Goal: Task Accomplishment & Management: Complete application form

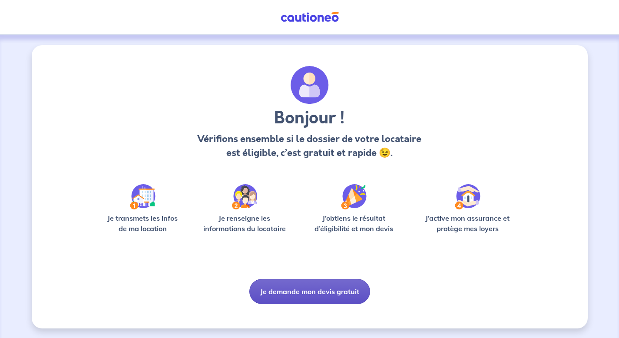
click at [291, 291] on button "Je demande mon devis gratuit" at bounding box center [309, 291] width 121 height 25
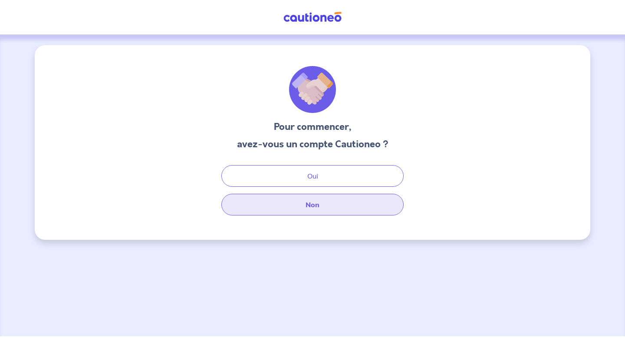
click at [310, 205] on button "Non" at bounding box center [312, 205] width 182 height 22
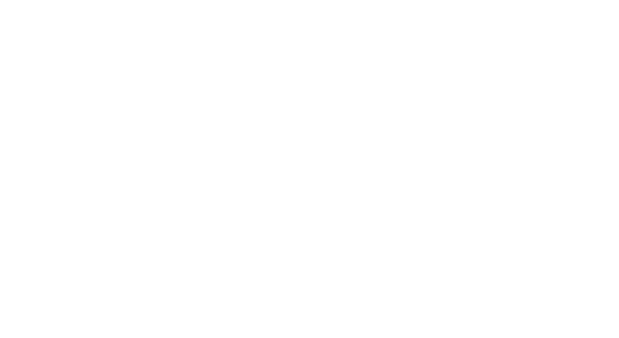
select select "FR"
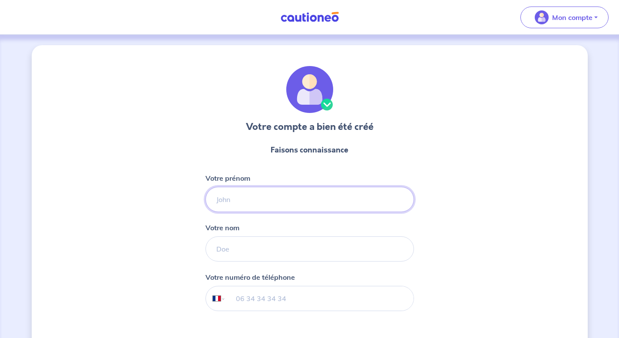
click at [297, 194] on input "Votre prénom" at bounding box center [309, 199] width 208 height 25
type input "Amandine"
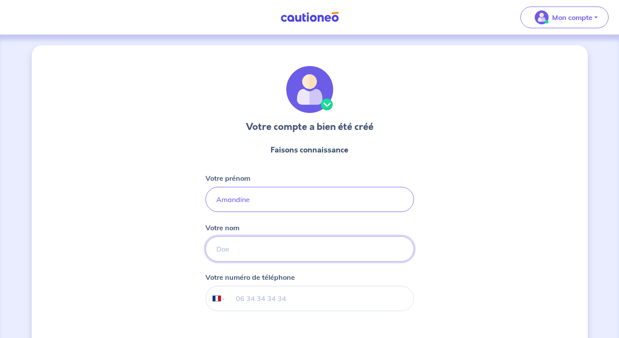
click at [296, 260] on input "Votre nom" at bounding box center [309, 248] width 208 height 25
type input "Hureau"
drag, startPoint x: 286, startPoint y: 302, endPoint x: 285, endPoint y: 288, distance: 13.9
click at [286, 301] on input "tel" at bounding box center [319, 298] width 188 height 24
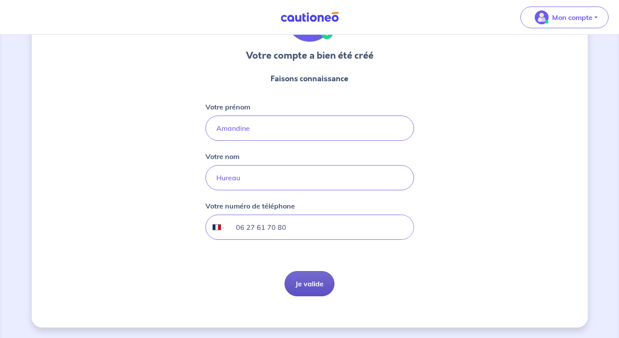
type input "06 27 61 70 80"
click at [314, 281] on button "Je valide" at bounding box center [309, 283] width 50 height 25
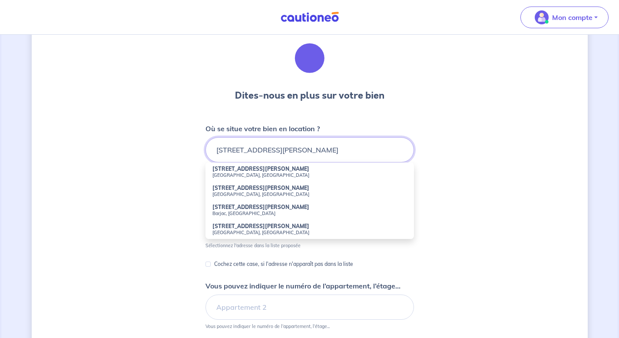
scroll to position [32, 0]
drag, startPoint x: 334, startPoint y: 149, endPoint x: 320, endPoint y: 147, distance: 13.1
click at [320, 147] on input "[STREET_ADDRESS][PERSON_NAME]" at bounding box center [309, 149] width 208 height 25
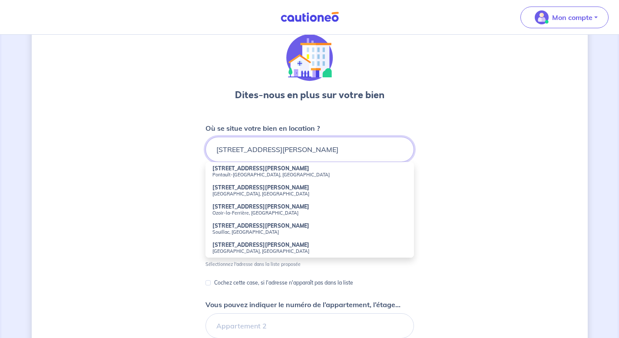
type input "[STREET_ADDRESS][PERSON_NAME]"
click at [189, 193] on div "Dites-nous en plus sur votre bien Où se situe votre bien en location ? [STREET_…" at bounding box center [310, 240] width 556 height 454
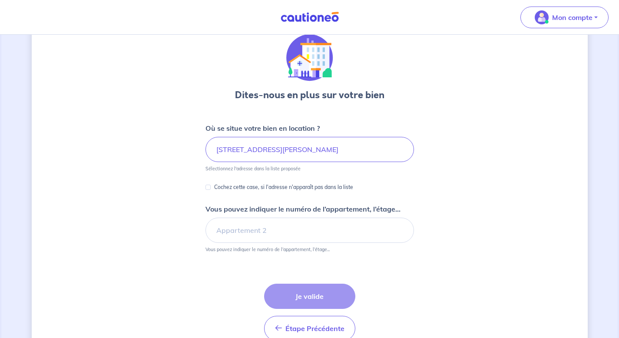
click at [205, 187] on div "Cochez cette case, si l'adresse n'apparaît pas dans la liste" at bounding box center [279, 187] width 148 height 10
click at [211, 186] on div "Cochez cette case, si l'adresse n'apparaît pas dans la liste" at bounding box center [279, 187] width 148 height 10
click at [208, 188] on input "Cochez cette case, si l'adresse n'apparaît pas dans la liste" at bounding box center [207, 187] width 5 height 5
checkbox input "true"
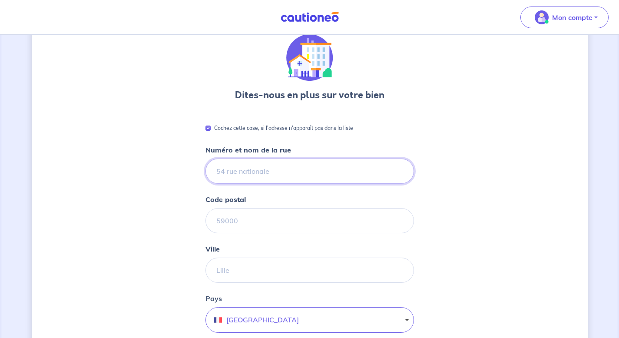
click at [231, 169] on input "Numéro et nom de la rue" at bounding box center [309, 171] width 208 height 25
type input "[STREET_ADDRESS][PERSON_NAME]"
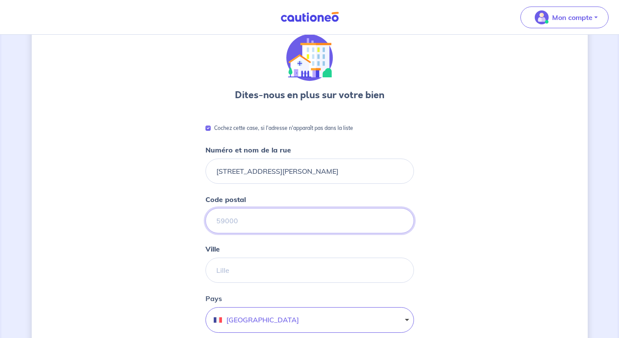
click at [228, 222] on input "Code postal" at bounding box center [309, 220] width 208 height 25
type input "30100"
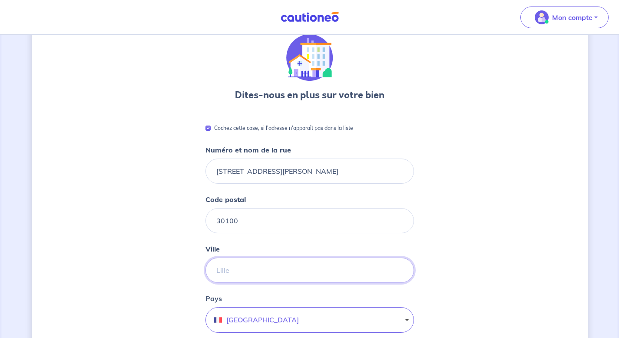
click at [239, 274] on input "Ville" at bounding box center [309, 270] width 208 height 25
type input "Alès"
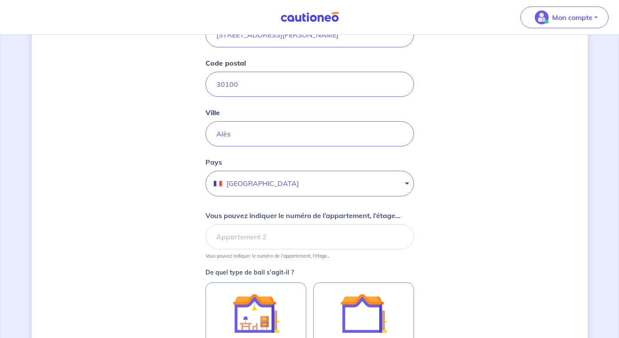
scroll to position [169, 0]
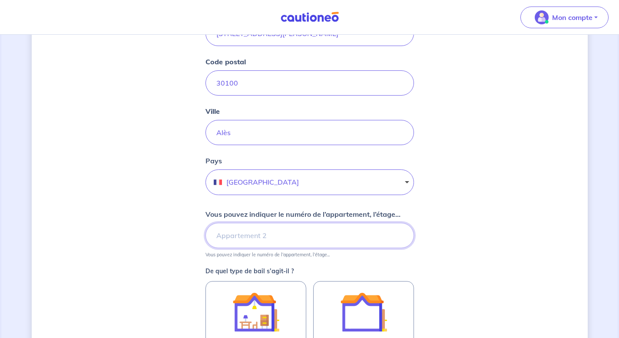
click at [300, 236] on input "Vous pouvez indiquer le numéro de l’appartement, l’étage..." at bounding box center [309, 235] width 208 height 25
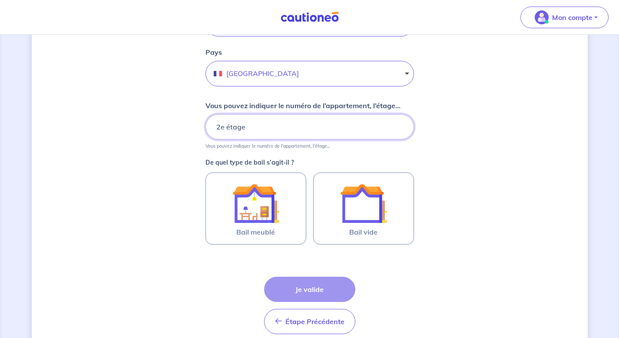
scroll to position [289, 0]
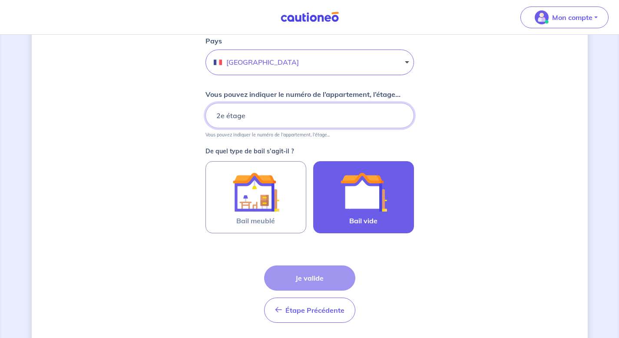
type input "2e étage"
click at [365, 201] on img at bounding box center [363, 191] width 47 height 47
click at [0, 0] on input "Bail vide" at bounding box center [0, 0] width 0 height 0
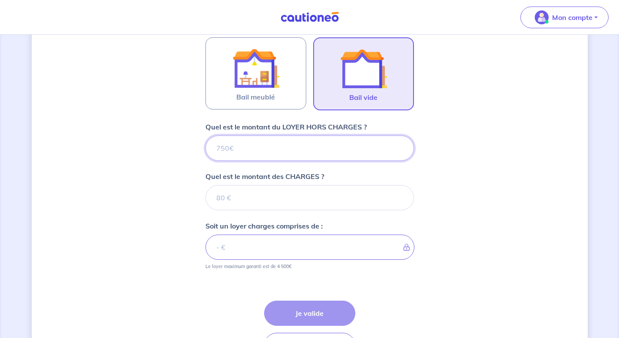
scroll to position [475, 0]
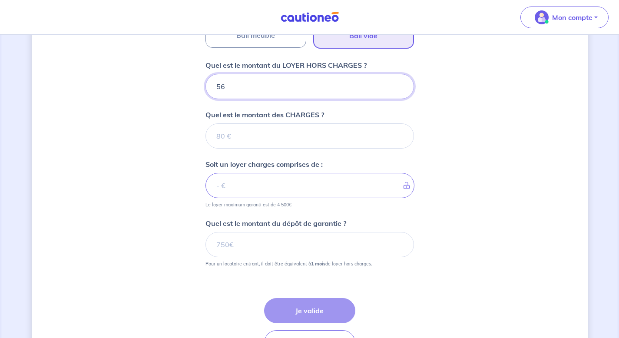
type input "560"
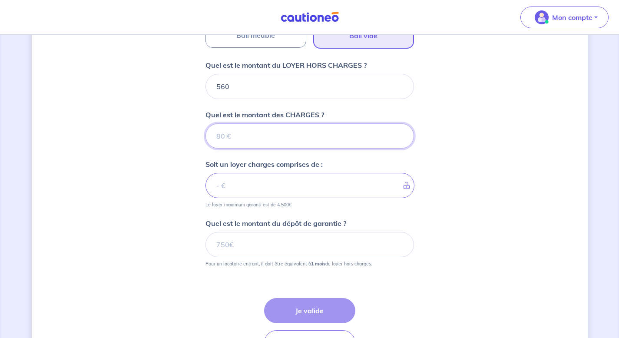
click at [240, 143] on input "Quel est le montant des CHARGES ?" at bounding box center [309, 135] width 208 height 25
type input "30"
type input "590"
type input "30"
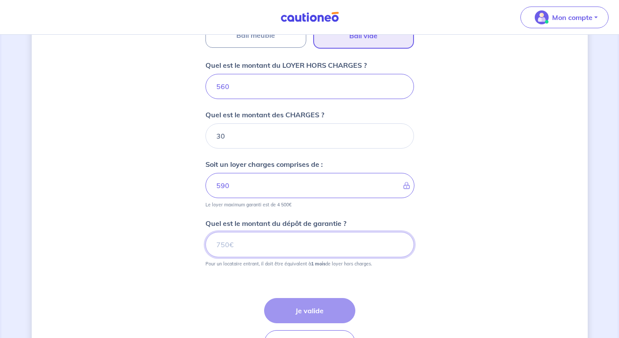
click at [260, 248] on input "Quel est le montant du dépôt de garantie ?" at bounding box center [309, 244] width 208 height 25
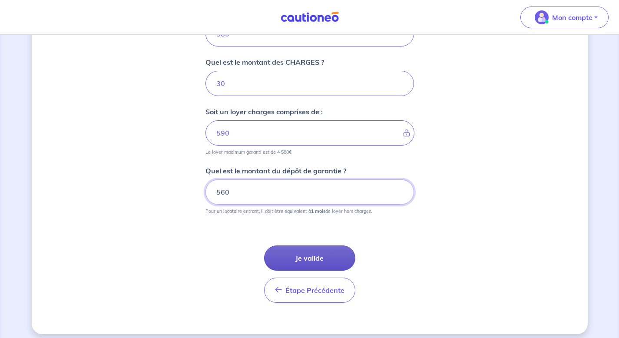
type input "560"
click at [327, 261] on button "Je valide" at bounding box center [309, 257] width 91 height 25
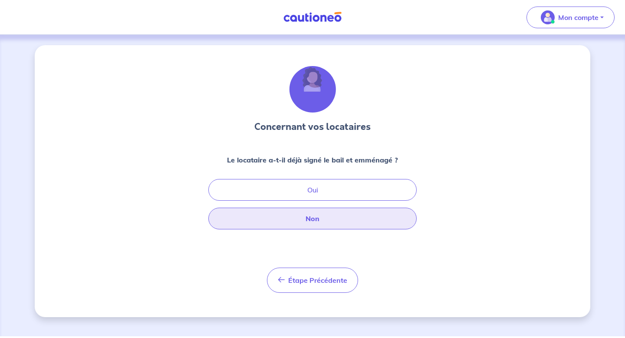
click at [314, 218] on button "Non" at bounding box center [312, 219] width 208 height 22
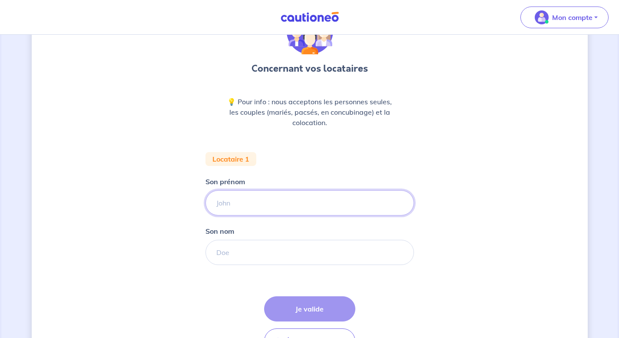
scroll to position [57, 0]
click at [259, 203] on input "Son prénom" at bounding box center [309, 204] width 208 height 25
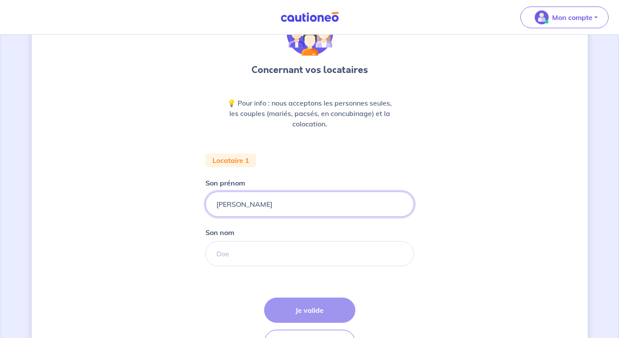
type input "[PERSON_NAME]"
click at [251, 262] on input "Son nom" at bounding box center [309, 253] width 208 height 25
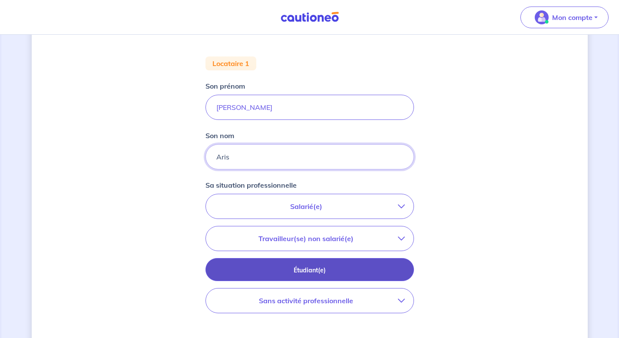
scroll to position [172, 0]
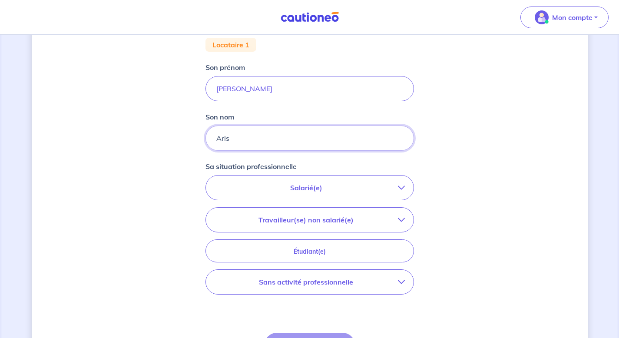
type input "Aris"
click at [335, 285] on p "Sans activité professionnelle" at bounding box center [306, 282] width 183 height 10
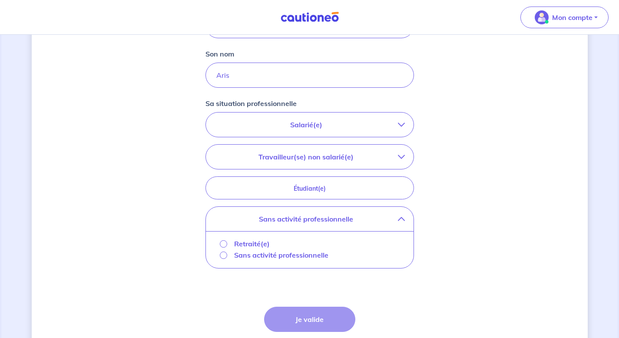
scroll to position [238, 0]
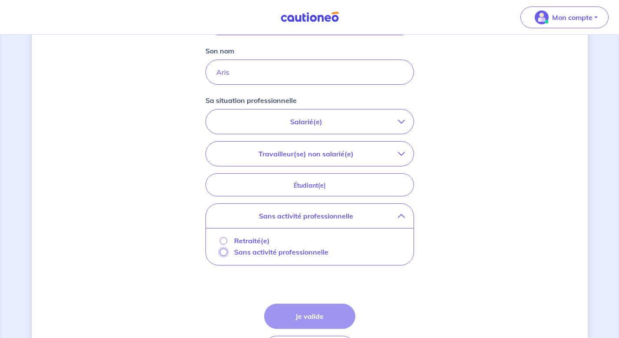
click at [225, 252] on input "Sans activité professionnelle" at bounding box center [223, 251] width 7 height 7
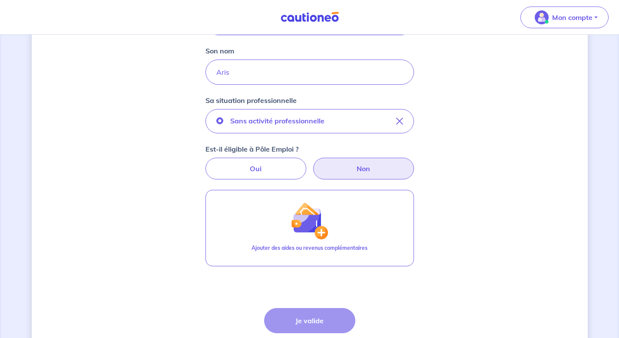
click at [347, 171] on label "Non" at bounding box center [363, 169] width 101 height 22
click at [312, 163] on input "Non" at bounding box center [310, 161] width 6 height 6
radio input "true"
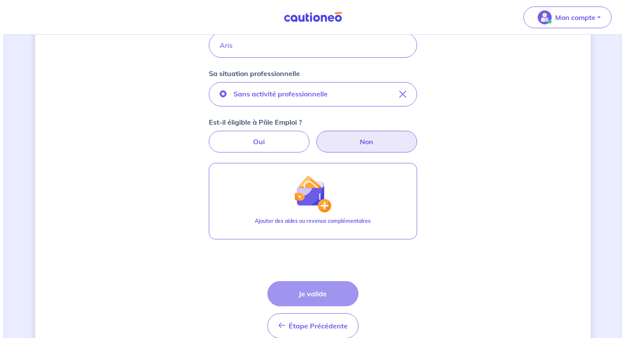
scroll to position [268, 0]
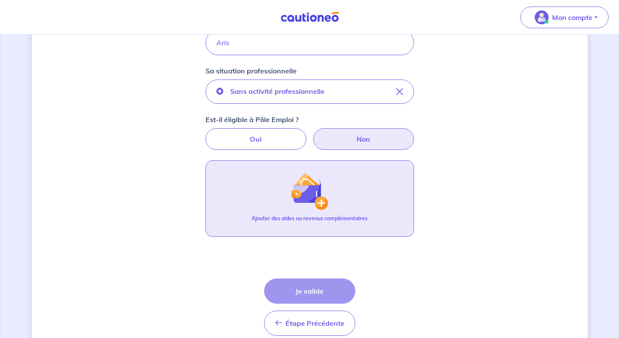
click at [298, 203] on img "button" at bounding box center [309, 190] width 37 height 37
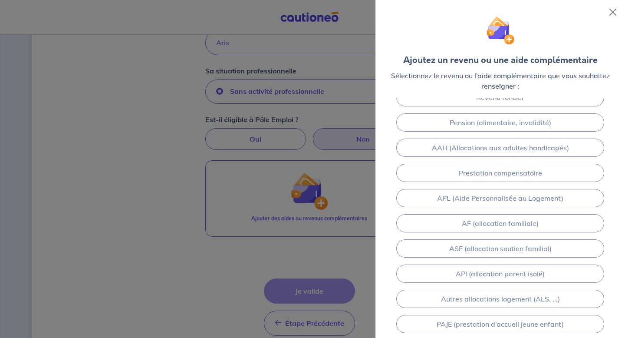
scroll to position [0, 0]
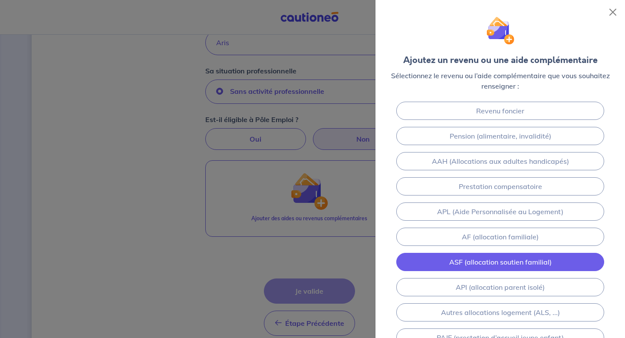
click at [470, 264] on link "ASF (allocation soutien familial)" at bounding box center [500, 262] width 208 height 18
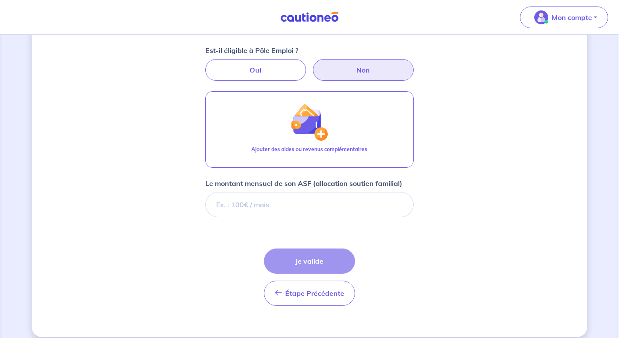
scroll to position [347, 0]
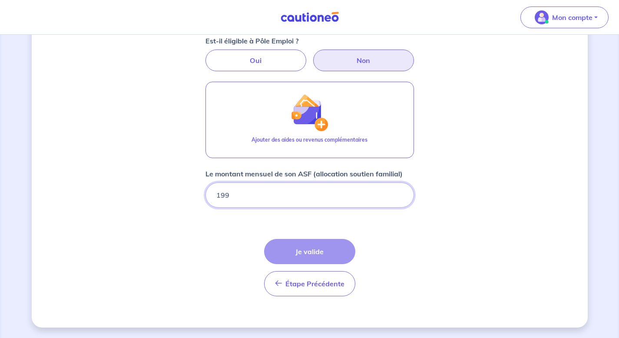
click at [306, 196] on input "199" at bounding box center [309, 194] width 208 height 25
click at [225, 239] on form "Locataire 1 Son prénom [PERSON_NAME] nom Aris Sa situation professionnelle Sans…" at bounding box center [309, 83] width 208 height 439
click at [306, 250] on div "Étape Précédente Précédent Je valide Je valide" at bounding box center [309, 267] width 91 height 57
click at [236, 192] on input "199" at bounding box center [309, 194] width 208 height 25
click at [401, 193] on input "199.01" at bounding box center [309, 194] width 208 height 25
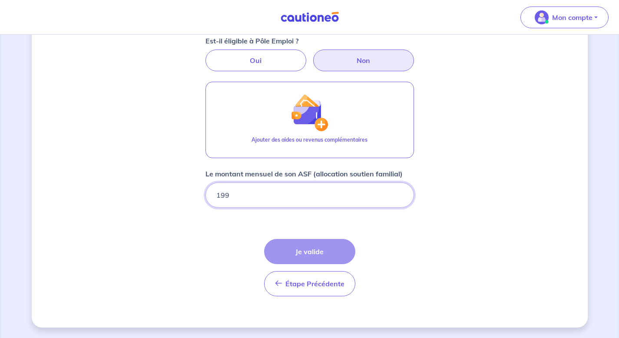
type input "199"
click at [401, 200] on input "199" at bounding box center [309, 194] width 208 height 25
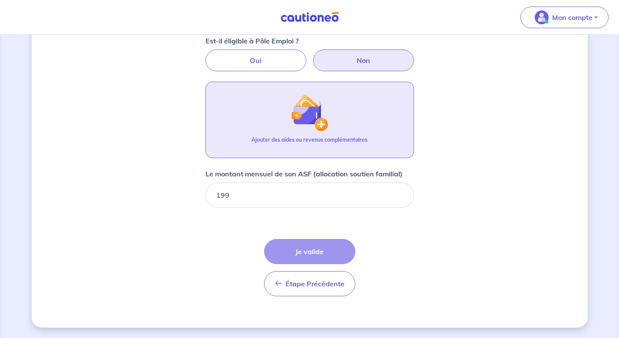
click at [318, 115] on img "button" at bounding box center [309, 112] width 37 height 37
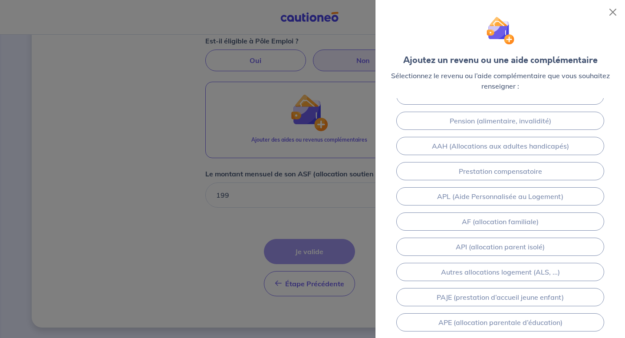
scroll to position [13, 0]
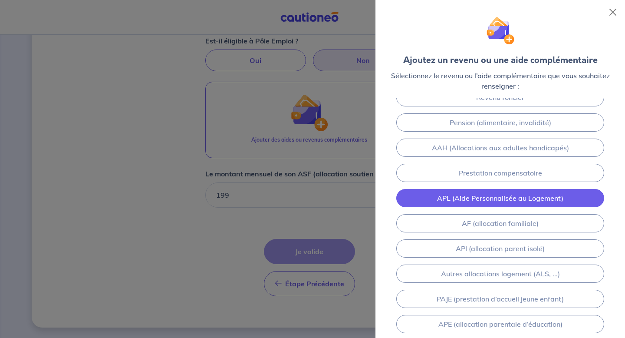
click at [472, 200] on link "APL (Aide Personnalisée au Logement)" at bounding box center [500, 198] width 208 height 18
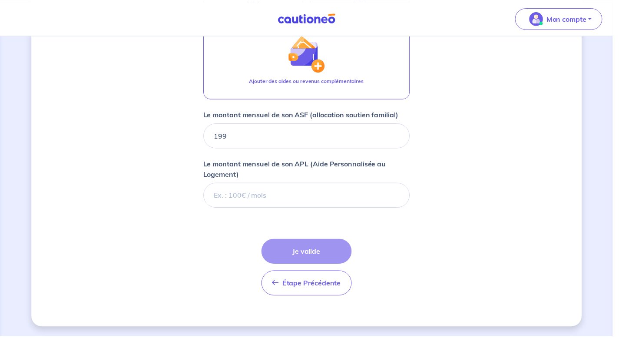
scroll to position [406, 0]
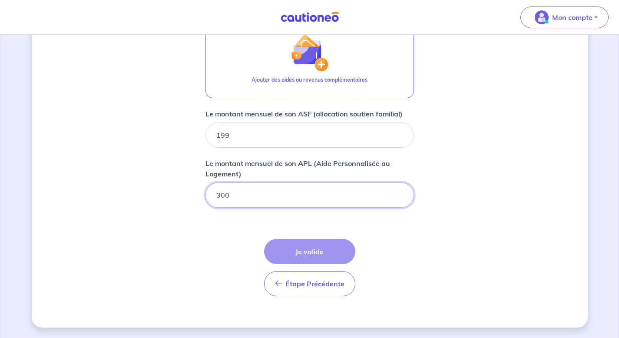
type input "300"
click at [289, 221] on form "Locataire 1 Son prénom [PERSON_NAME] nom Aris Sa situation professionnelle Sans…" at bounding box center [309, 53] width 208 height 499
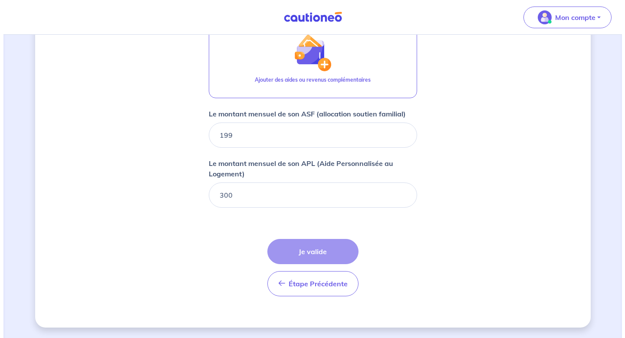
scroll to position [339, 0]
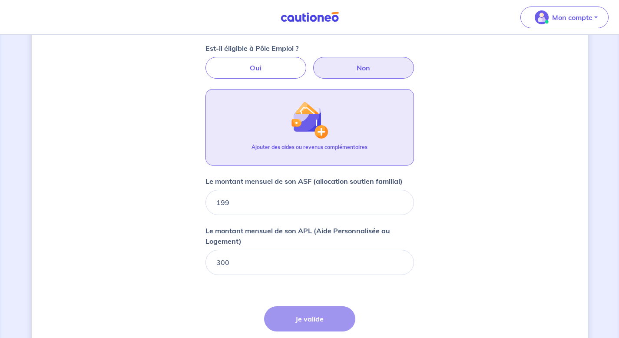
click at [298, 131] on img "button" at bounding box center [309, 119] width 37 height 37
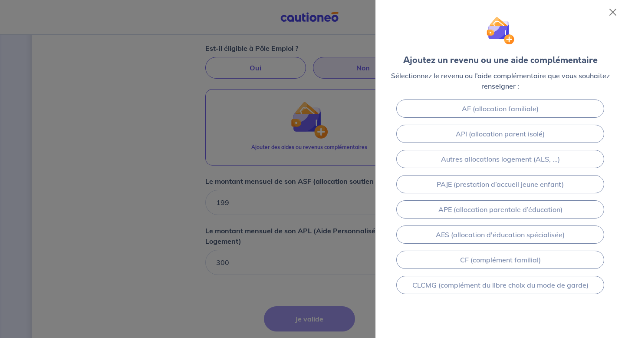
scroll to position [0, 0]
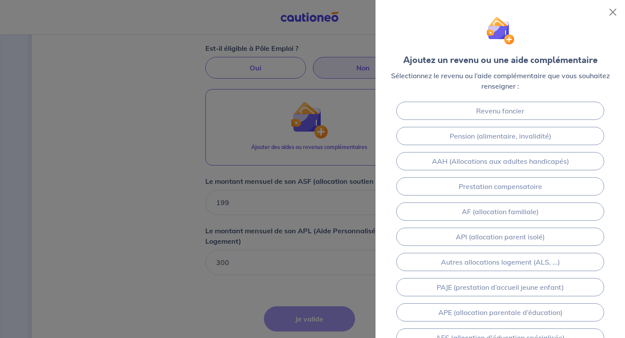
click at [298, 224] on div at bounding box center [312, 169] width 625 height 338
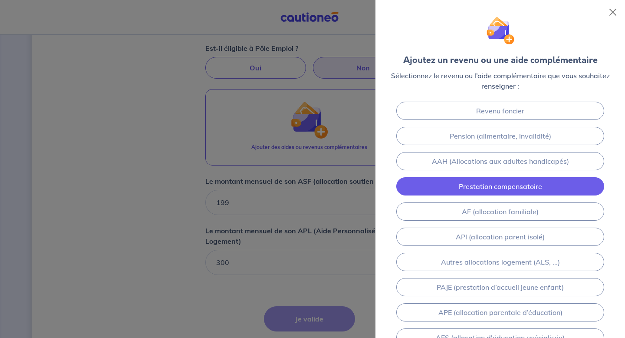
click at [474, 185] on link "Prestation compensatoire" at bounding box center [500, 186] width 208 height 18
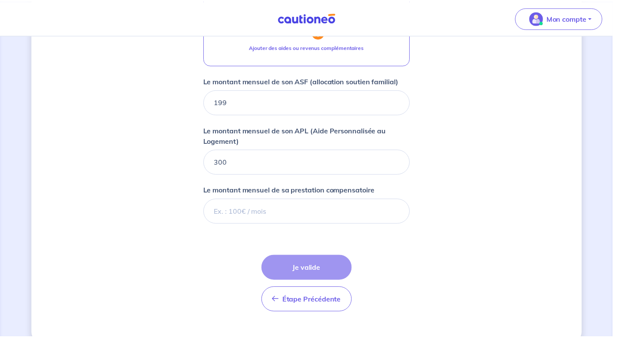
scroll to position [456, 0]
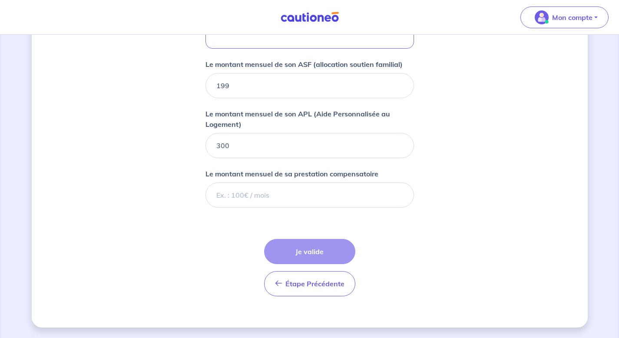
click at [309, 172] on p "Le montant mensuel de sa prestation compensatoire" at bounding box center [291, 173] width 173 height 10
click at [309, 182] on input "Le montant mensuel de sa prestation compensatoire" at bounding box center [309, 194] width 208 height 25
click at [299, 251] on div "Étape Précédente Précédent Je valide Je valide" at bounding box center [309, 267] width 91 height 57
click at [304, 246] on div "Étape Précédente Précédent Je valide Je valide" at bounding box center [309, 267] width 91 height 57
click at [277, 193] on input "Le montant mensuel de sa prestation compensatoire" at bounding box center [309, 194] width 208 height 25
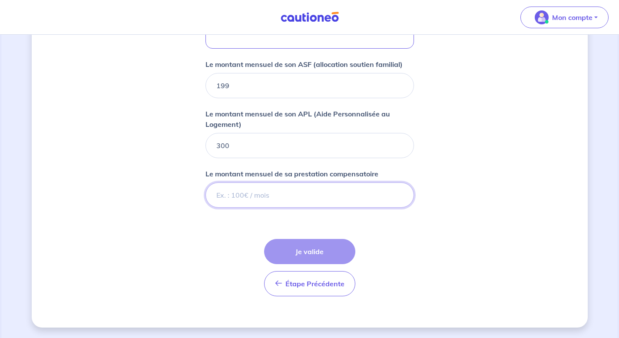
type input "0"
type input "450"
click at [306, 245] on div "Étape Précédente Précédent Je valide Je valide" at bounding box center [309, 267] width 91 height 57
drag, startPoint x: 178, startPoint y: 195, endPoint x: 149, endPoint y: 155, distance: 49.6
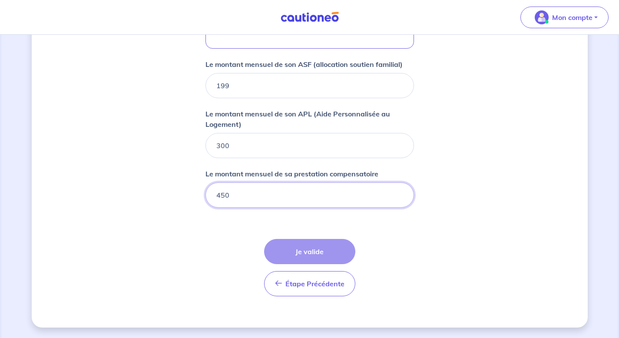
click at [350, 171] on p "Le montant mensuel de sa prestation compensatoire" at bounding box center [291, 173] width 173 height 10
click at [350, 182] on input "Le montant mensuel de sa prestation compensatoire" at bounding box center [309, 194] width 208 height 25
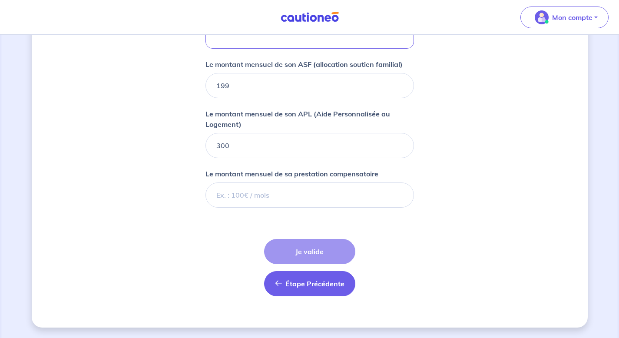
click at [291, 283] on span "Étape Précédente" at bounding box center [314, 283] width 59 height 9
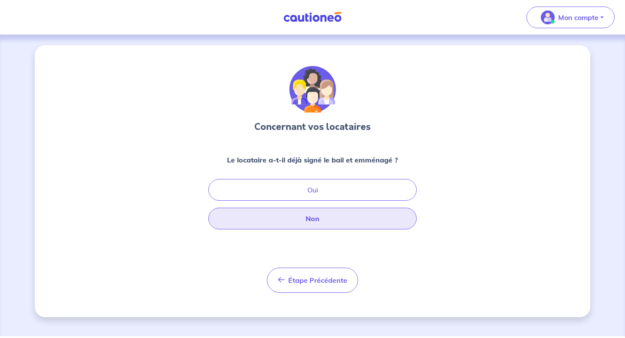
click at [328, 214] on button "Non" at bounding box center [312, 219] width 208 height 22
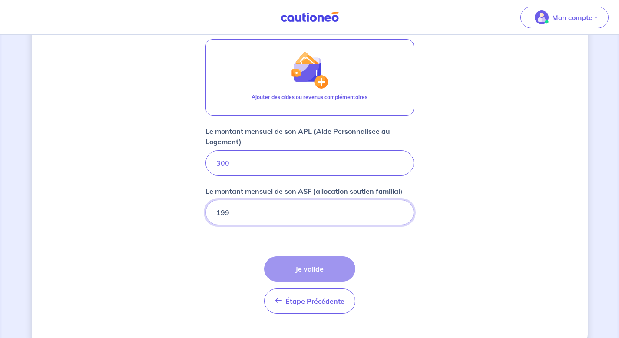
scroll to position [406, 0]
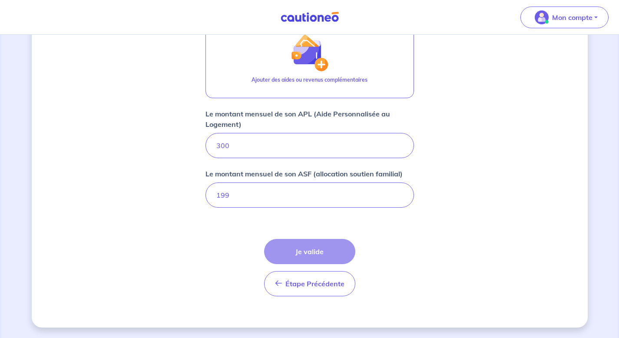
click at [300, 252] on div "Étape Précédente Précédent Je valide Je valide" at bounding box center [309, 267] width 91 height 57
click at [271, 189] on input "199" at bounding box center [309, 194] width 208 height 25
click at [397, 261] on form "Locataire 1 Son prénom [PERSON_NAME] nom Aris Sa situation professionnelle Sans…" at bounding box center [309, 53] width 208 height 499
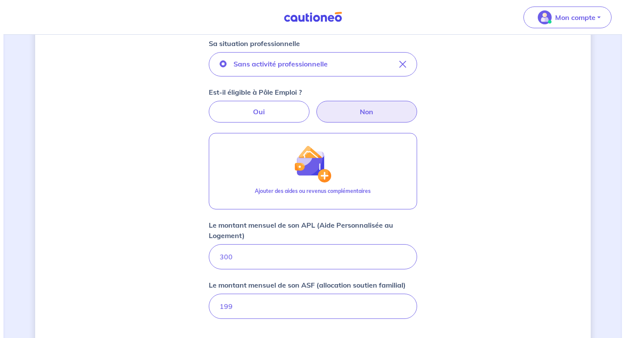
scroll to position [270, 0]
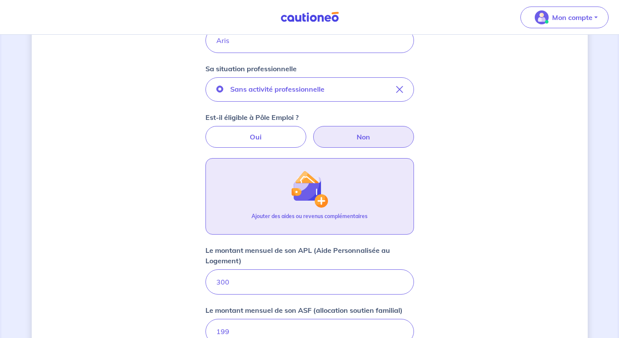
click at [326, 203] on img "button" at bounding box center [309, 188] width 37 height 37
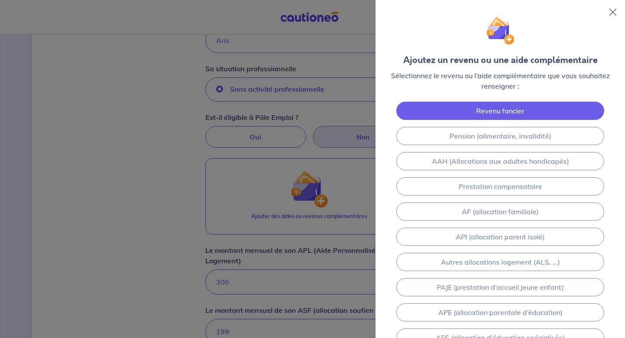
click at [503, 113] on link "Revenu foncier" at bounding box center [500, 111] width 208 height 18
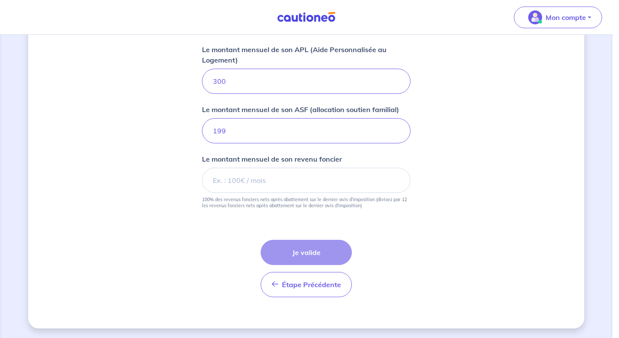
scroll to position [472, 0]
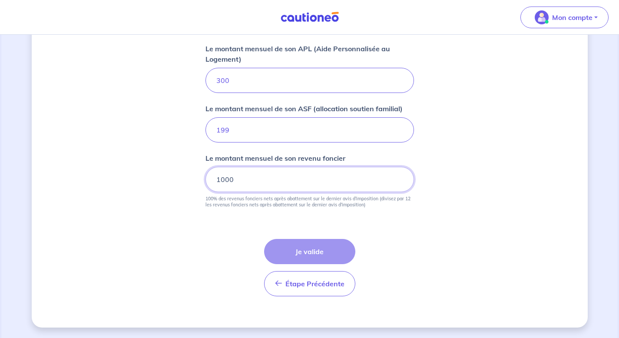
type input "1000"
click at [301, 177] on input "1000" at bounding box center [309, 179] width 208 height 25
drag, startPoint x: 242, startPoint y: 179, endPoint x: 135, endPoint y: 153, distance: 110.0
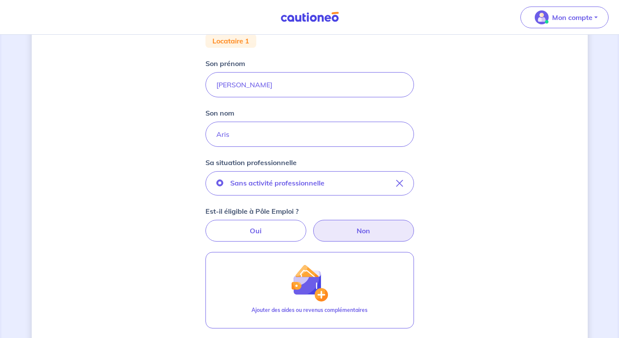
scroll to position [299, 0]
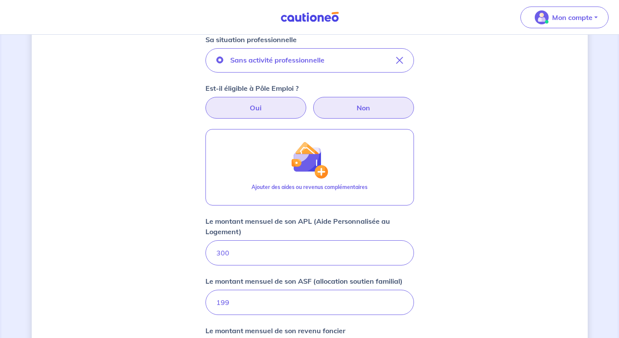
click at [253, 111] on label "Oui" at bounding box center [255, 108] width 101 height 22
click at [307, 102] on input "Oui" at bounding box center [310, 100] width 6 height 6
radio input "true"
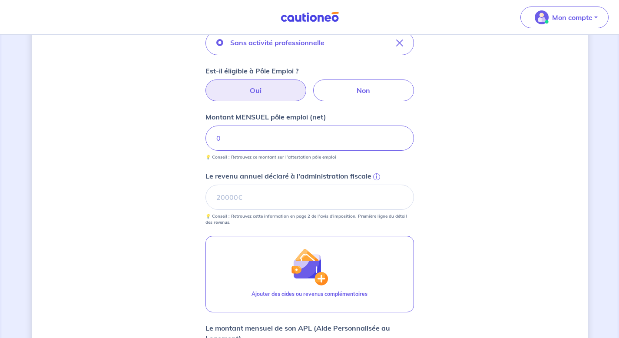
scroll to position [296, 0]
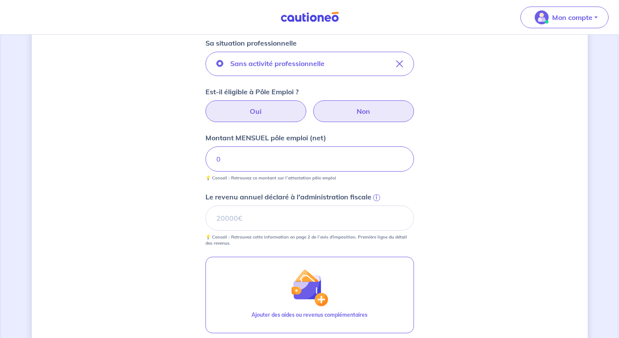
click at [362, 108] on label "Non" at bounding box center [363, 111] width 101 height 22
click at [312, 106] on input "Non" at bounding box center [310, 103] width 6 height 6
radio input "true"
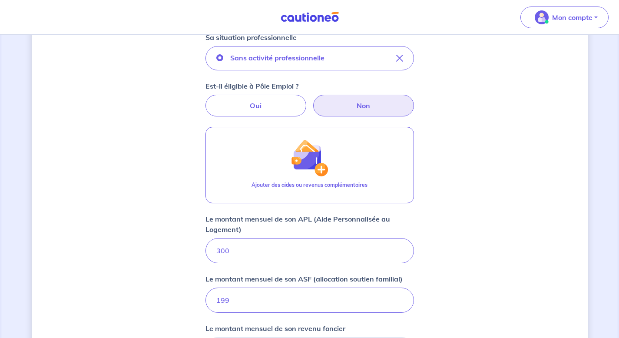
scroll to position [472, 0]
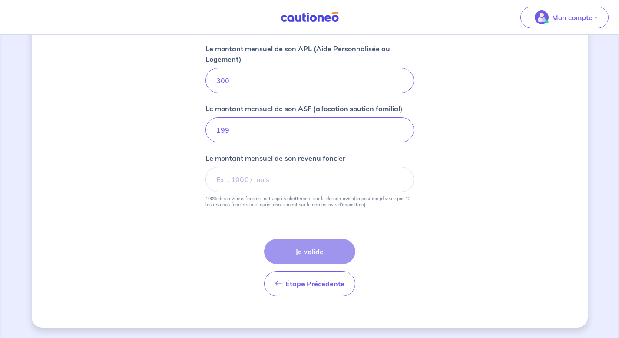
click at [308, 257] on div "Étape Précédente Précédent Je valide Je valide" at bounding box center [309, 267] width 91 height 57
click at [296, 249] on div "Étape Précédente Précédent Je valide Je valide" at bounding box center [309, 267] width 91 height 57
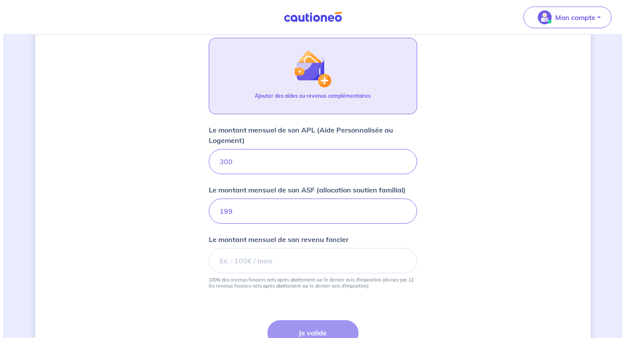
scroll to position [394, 0]
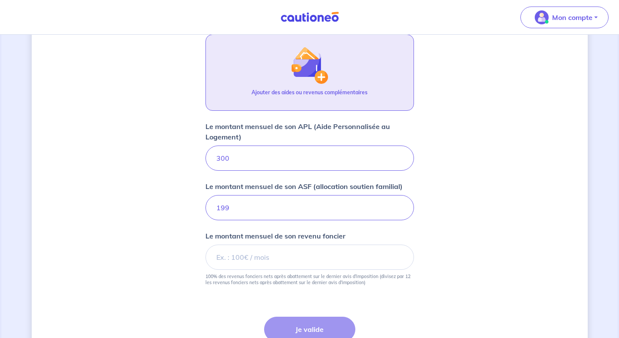
click at [306, 49] on img "button" at bounding box center [309, 64] width 37 height 37
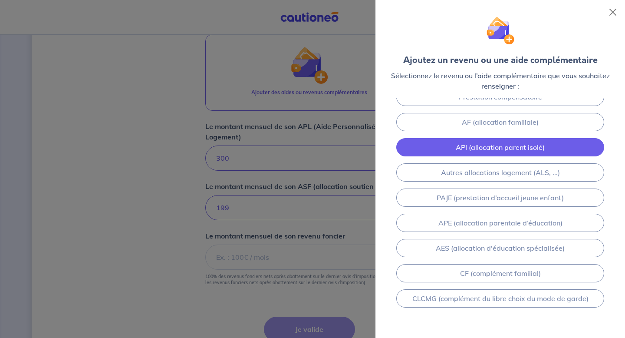
scroll to position [81, 0]
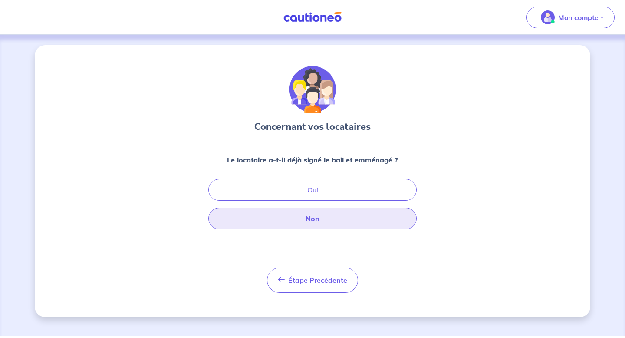
click at [334, 221] on button "Non" at bounding box center [312, 219] width 208 height 22
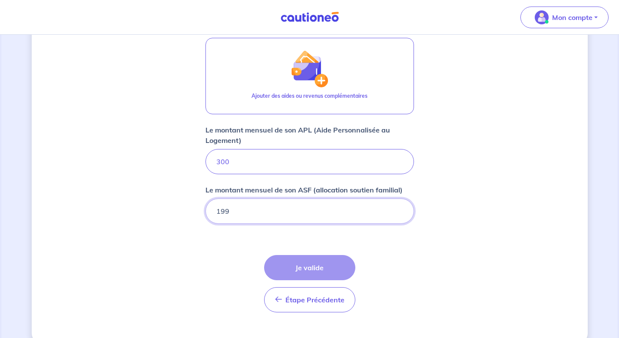
scroll to position [406, 0]
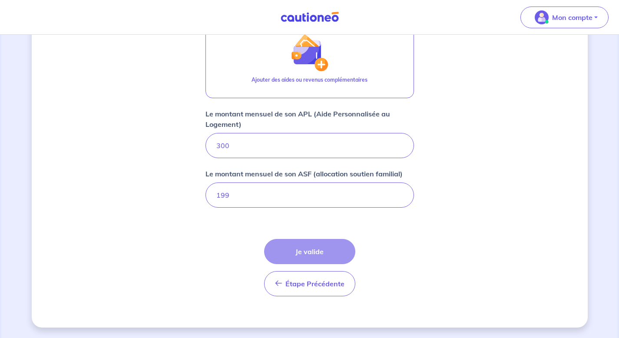
click at [311, 253] on div "Étape Précédente Précédent Je valide Je valide" at bounding box center [309, 267] width 91 height 57
click at [271, 196] on input "199" at bounding box center [309, 194] width 208 height 25
click at [300, 255] on div "Étape Précédente Précédent Je valide Je valide" at bounding box center [309, 267] width 91 height 57
click at [300, 291] on button "Étape Précédente Précédent" at bounding box center [309, 283] width 91 height 25
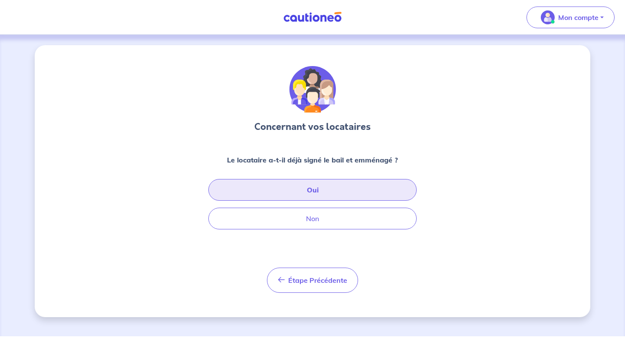
click at [313, 192] on button "Oui" at bounding box center [312, 190] width 208 height 22
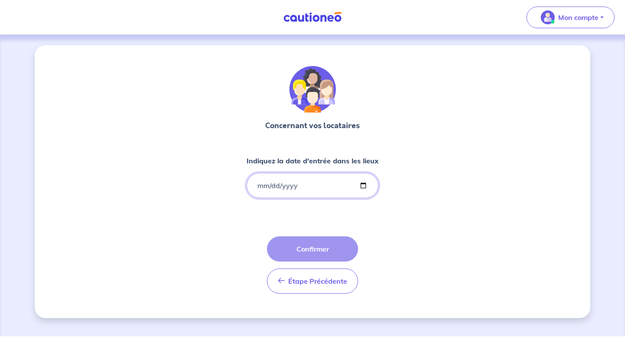
click at [256, 182] on input "Indiquez la date d'entrée dans les lieux" at bounding box center [313, 185] width 132 height 25
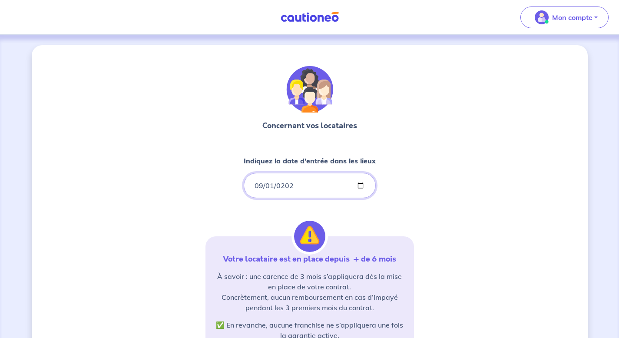
type input "[DATE]"
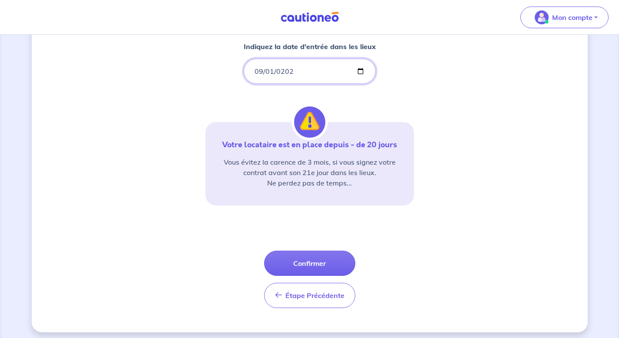
scroll to position [119, 0]
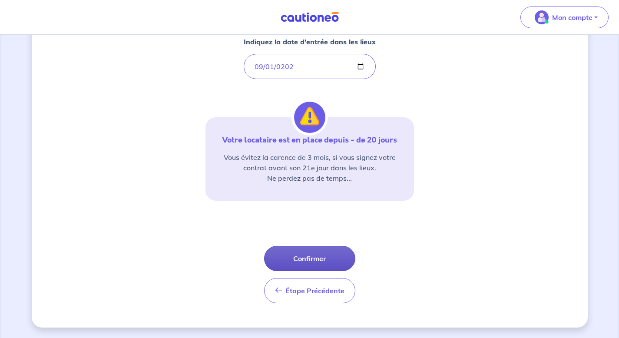
click at [312, 261] on button "Confirmer" at bounding box center [309, 258] width 91 height 25
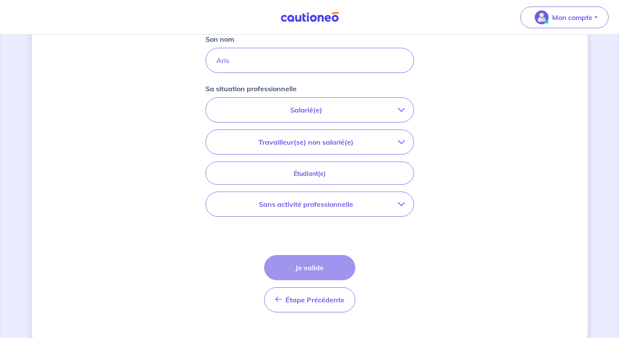
scroll to position [266, 0]
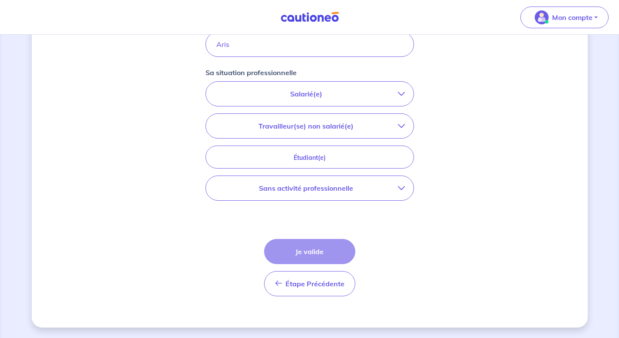
click at [307, 254] on div "Étape Précédente Précédent Je valide Je valide" at bounding box center [309, 267] width 91 height 57
click at [305, 192] on p "Sans activité professionnelle" at bounding box center [306, 188] width 183 height 10
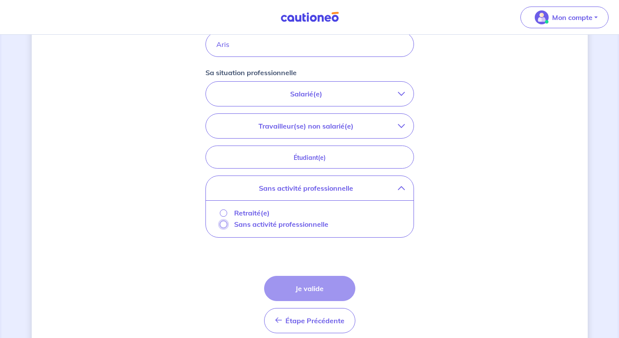
click at [225, 222] on input "Sans activité professionnelle" at bounding box center [223, 224] width 7 height 7
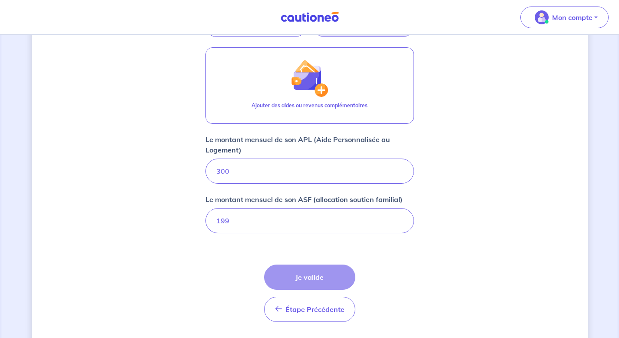
scroll to position [406, 0]
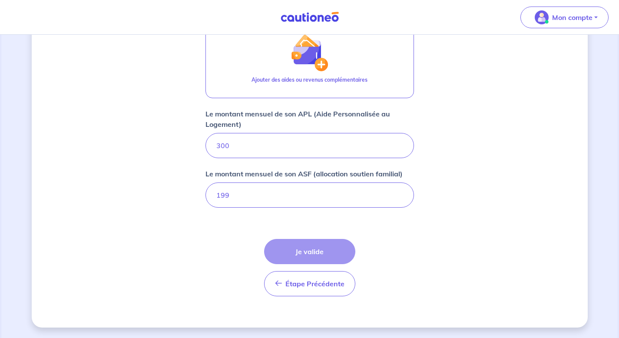
click at [247, 246] on form "Locataire 1 Son prénom [PERSON_NAME] nom Aris Sa situation professionnelle Sans…" at bounding box center [309, 53] width 208 height 499
click at [321, 252] on div "Étape Précédente Précédent Je valide Je valide" at bounding box center [309, 267] width 91 height 57
click at [294, 192] on input "199" at bounding box center [309, 194] width 208 height 25
click at [288, 157] on input "300" at bounding box center [309, 145] width 208 height 25
click at [297, 221] on form "Locataire 1 Son prénom [PERSON_NAME] nom Aris Sa situation professionnelle Sans…" at bounding box center [309, 53] width 208 height 499
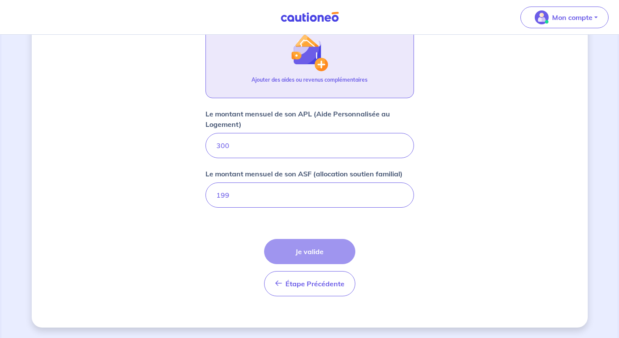
click at [309, 74] on button "Ajouter des aides ou revenus complémentaires" at bounding box center [309, 60] width 208 height 76
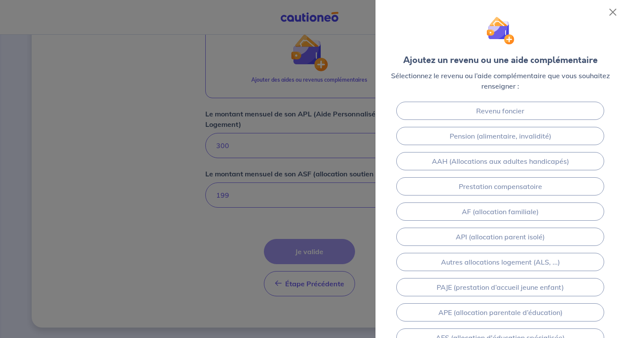
scroll to position [7, 0]
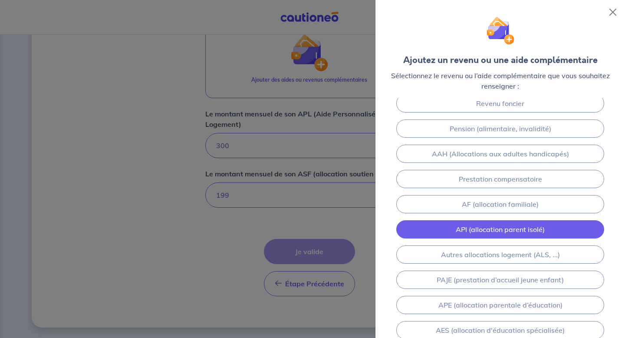
click at [449, 221] on link "API (allocation parent isolé)" at bounding box center [500, 229] width 208 height 18
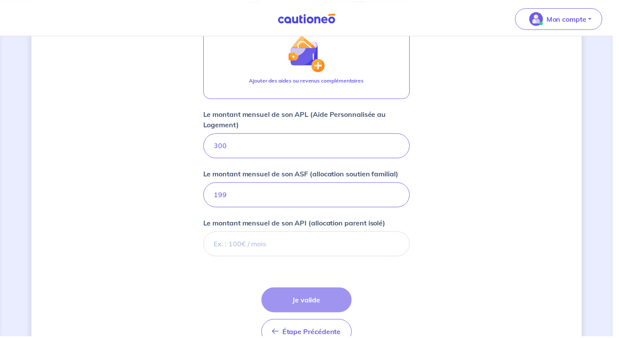
scroll to position [456, 0]
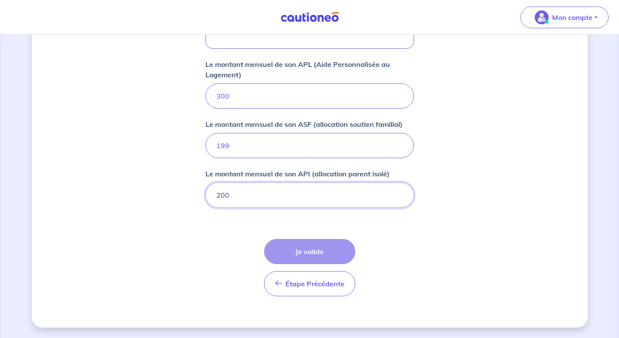
type input "200"
click at [377, 240] on form "Locataire 1 Son prénom [PERSON_NAME] nom Aris Sa situation professionnelle Sans…" at bounding box center [309, 28] width 208 height 549
click at [312, 200] on input "200" at bounding box center [309, 194] width 208 height 25
click at [386, 222] on form "Locataire 1 Son prénom [PERSON_NAME] nom Aris Sa situation professionnelle Sans…" at bounding box center [309, 28] width 208 height 549
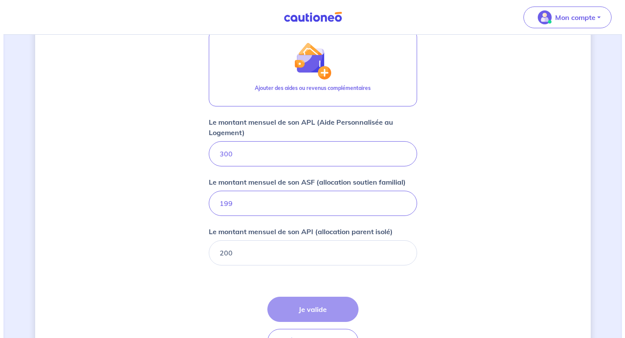
scroll to position [397, 0]
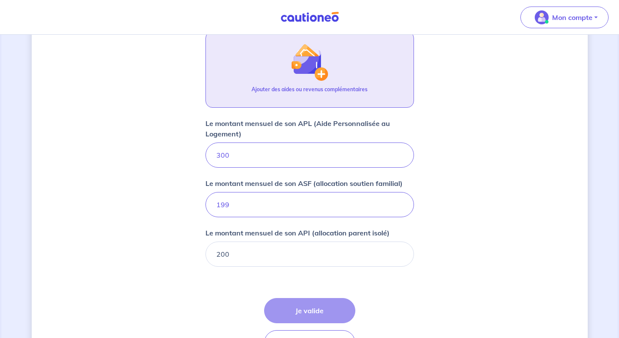
click at [289, 52] on button "Ajouter des aides ou revenus complémentaires" at bounding box center [309, 69] width 208 height 76
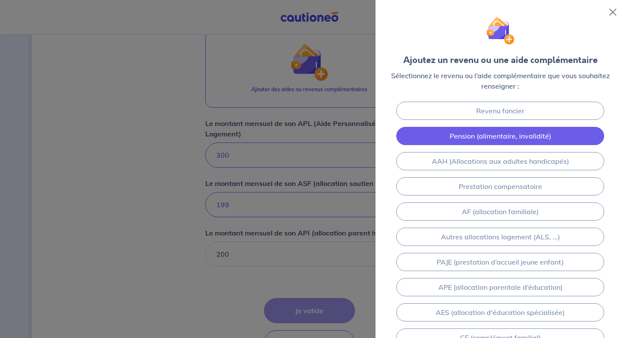
click at [496, 140] on link "Pension (alimentaire, invalidité)" at bounding box center [500, 136] width 208 height 18
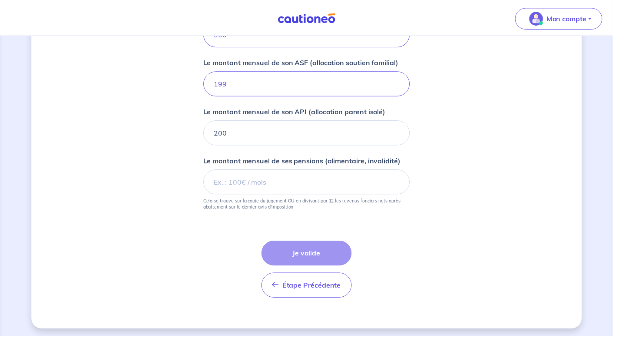
scroll to position [521, 0]
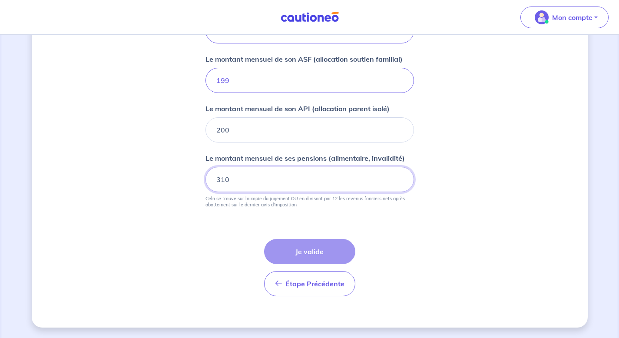
type input "310"
click at [412, 203] on p "Cela se trouve sur la copie du jugement OU en divisant par 12 les revenus fonci…" at bounding box center [309, 201] width 208 height 12
click at [318, 197] on p "Cela se trouve sur la copie du jugement OU en divisant par 12 les revenus fonci…" at bounding box center [309, 201] width 208 height 12
click at [294, 129] on input "200" at bounding box center [309, 129] width 208 height 25
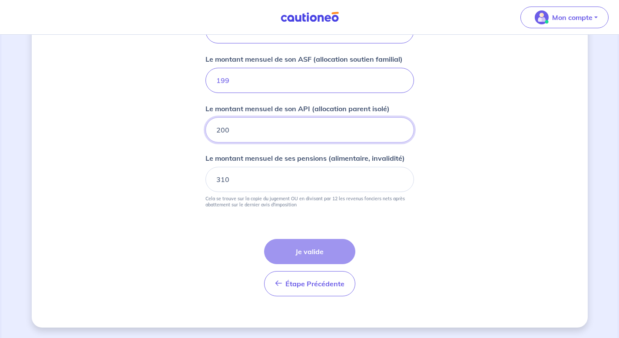
drag, startPoint x: 294, startPoint y: 129, endPoint x: 109, endPoint y: 116, distance: 185.9
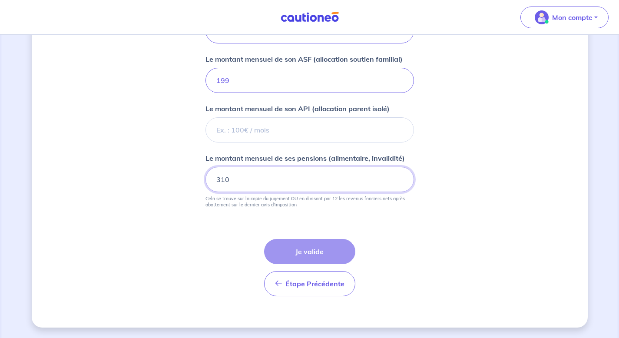
drag, startPoint x: 246, startPoint y: 181, endPoint x: 100, endPoint y: 102, distance: 165.5
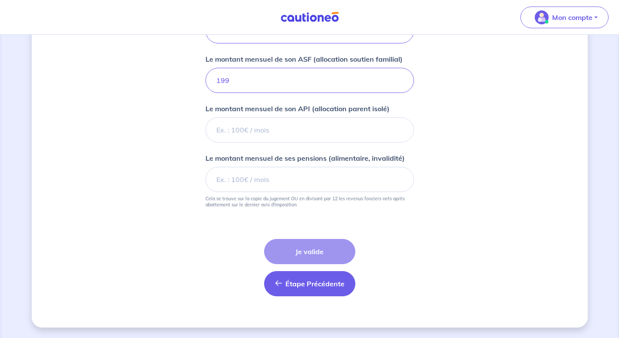
click at [294, 289] on button "Étape Précédente Précédent" at bounding box center [309, 283] width 91 height 25
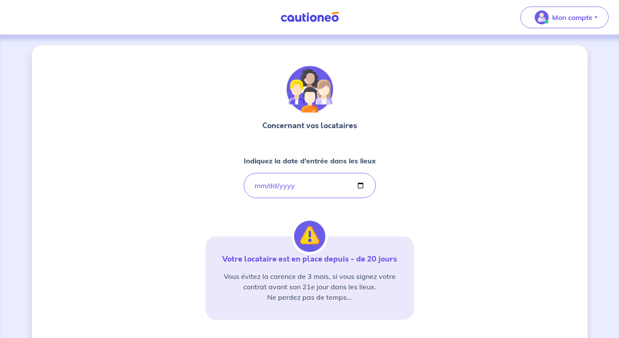
scroll to position [119, 0]
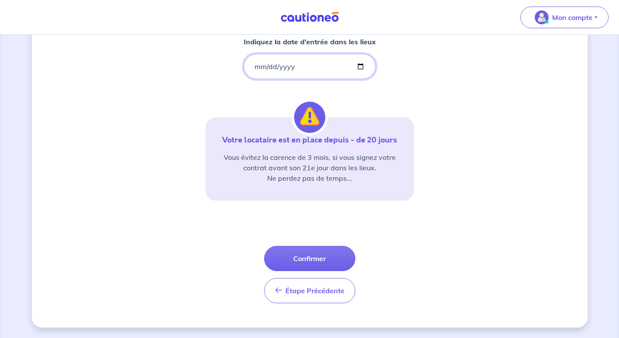
drag, startPoint x: 312, startPoint y: 68, endPoint x: 222, endPoint y: 43, distance: 93.7
click at [222, 43] on div "Concernant vos locataires Indiquez la date d'entrée dans les lieux [DATE] Votre…" at bounding box center [309, 125] width 208 height 356
type input "[DATE]"
click at [455, 183] on div "Concernant vos locataires Indiquez la date d'entrée dans les lieux [DATE] Votre…" at bounding box center [310, 126] width 556 height 401
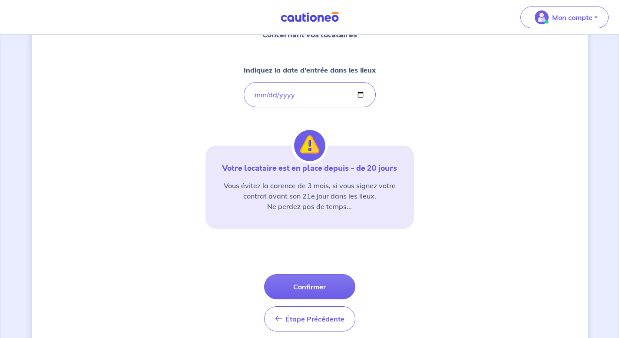
scroll to position [88, 0]
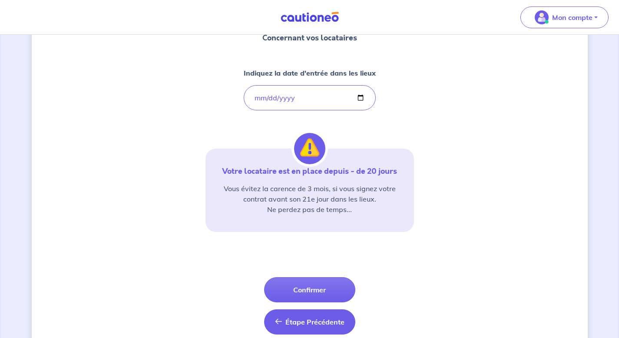
click at [302, 321] on span "Étape Précédente" at bounding box center [314, 321] width 59 height 9
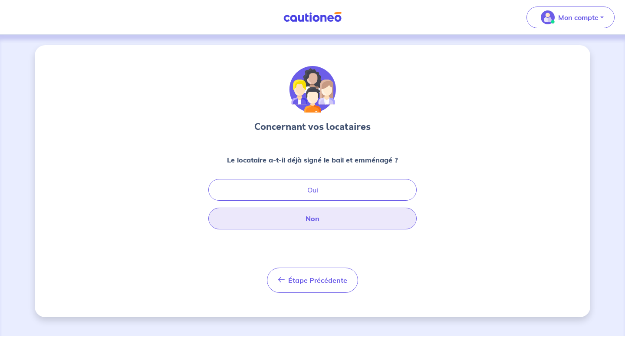
click at [314, 220] on button "Non" at bounding box center [312, 219] width 208 height 22
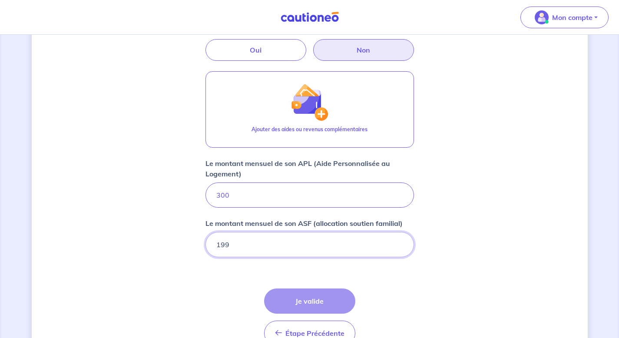
scroll to position [406, 0]
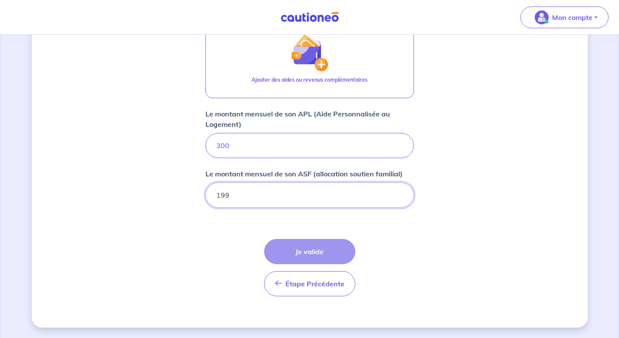
click at [289, 205] on input "199" at bounding box center [309, 194] width 208 height 25
click at [311, 257] on div "Étape Précédente Précédent Je valide Je valide" at bounding box center [309, 267] width 91 height 57
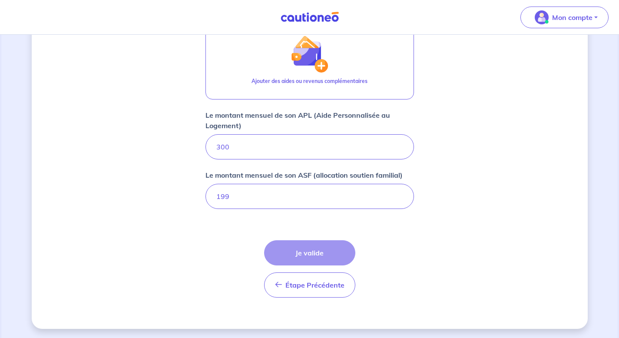
click at [313, 17] on img at bounding box center [309, 17] width 65 height 11
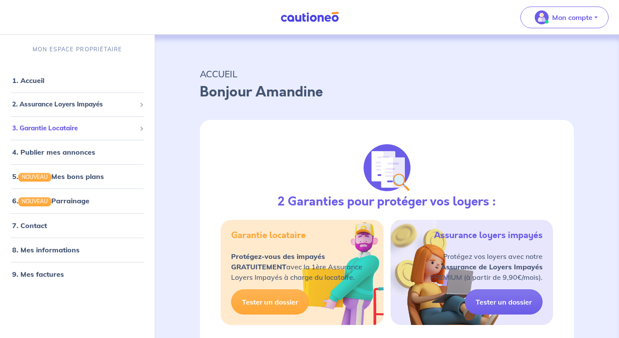
click at [111, 136] on div "3. Garantie Locataire" at bounding box center [77, 128] width 148 height 17
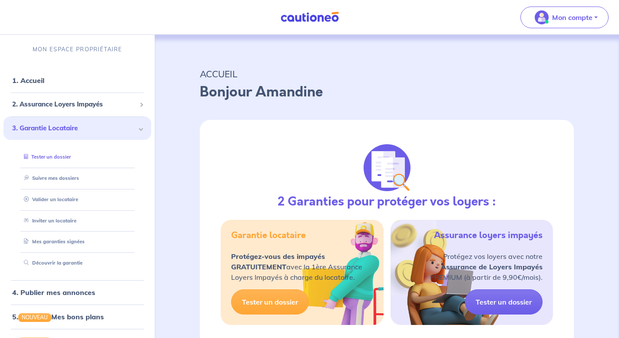
click at [67, 157] on link "Tester un dossier" at bounding box center [45, 157] width 50 height 6
